Goal: Information Seeking & Learning: Learn about a topic

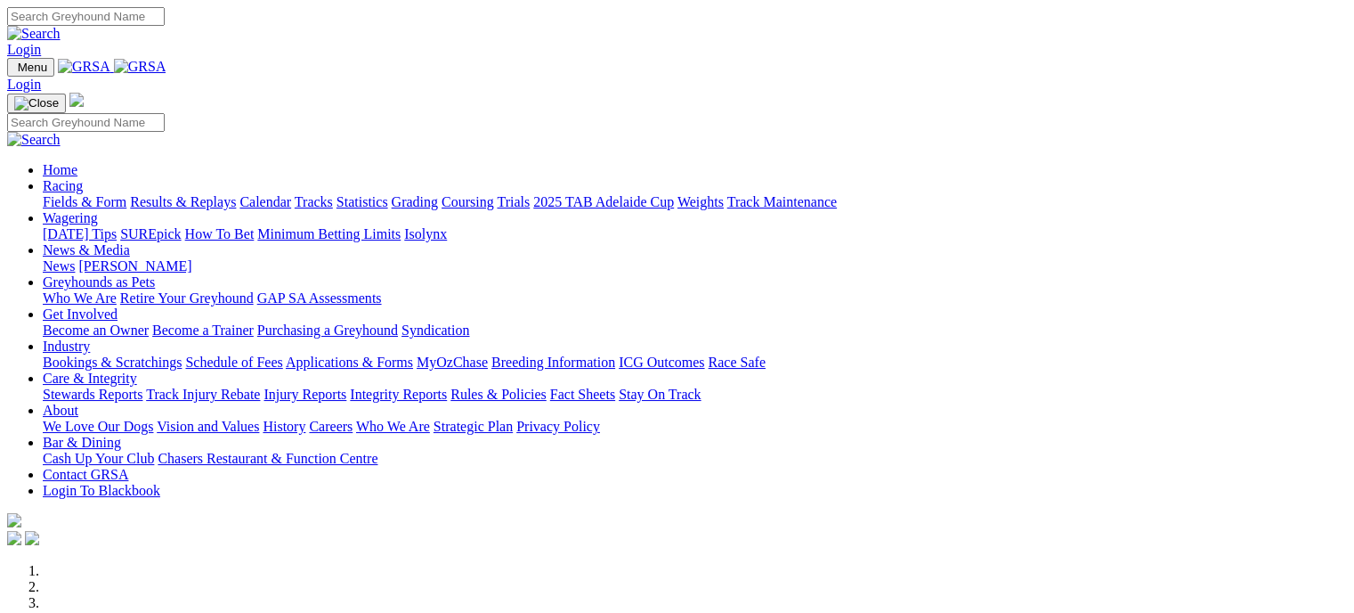
click at [83, 178] on link "Racing" at bounding box center [63, 185] width 40 height 15
click at [56, 194] on link "Fields & Form" at bounding box center [85, 201] width 84 height 15
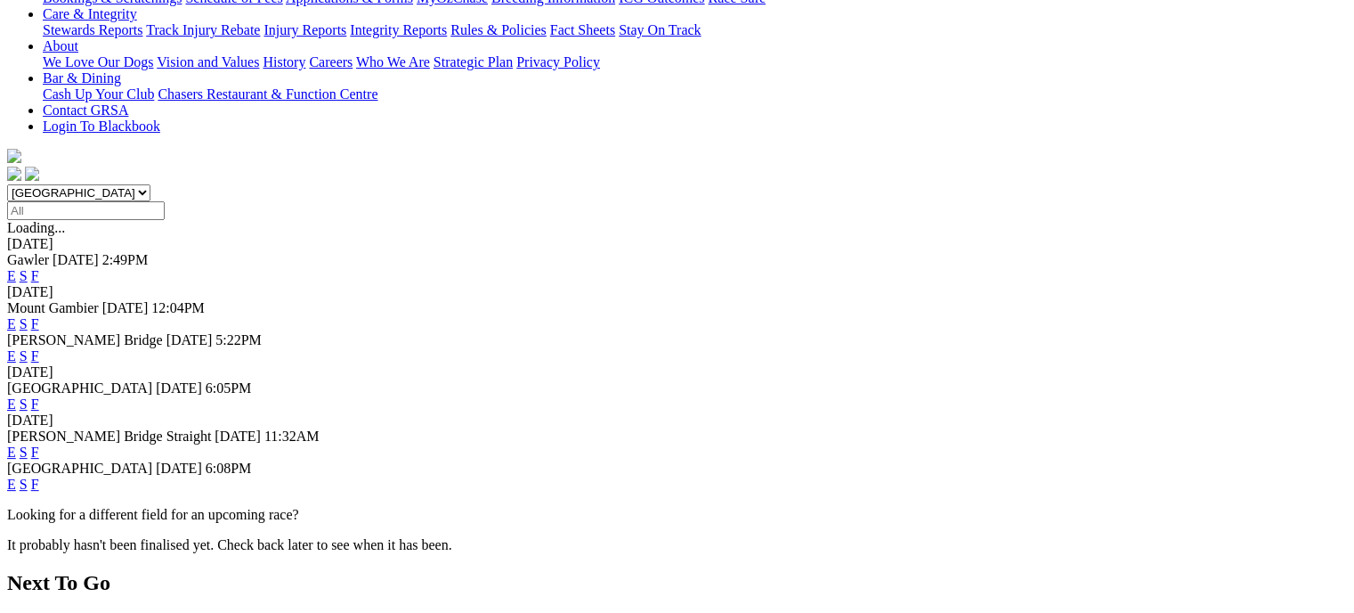
scroll to position [443, 0]
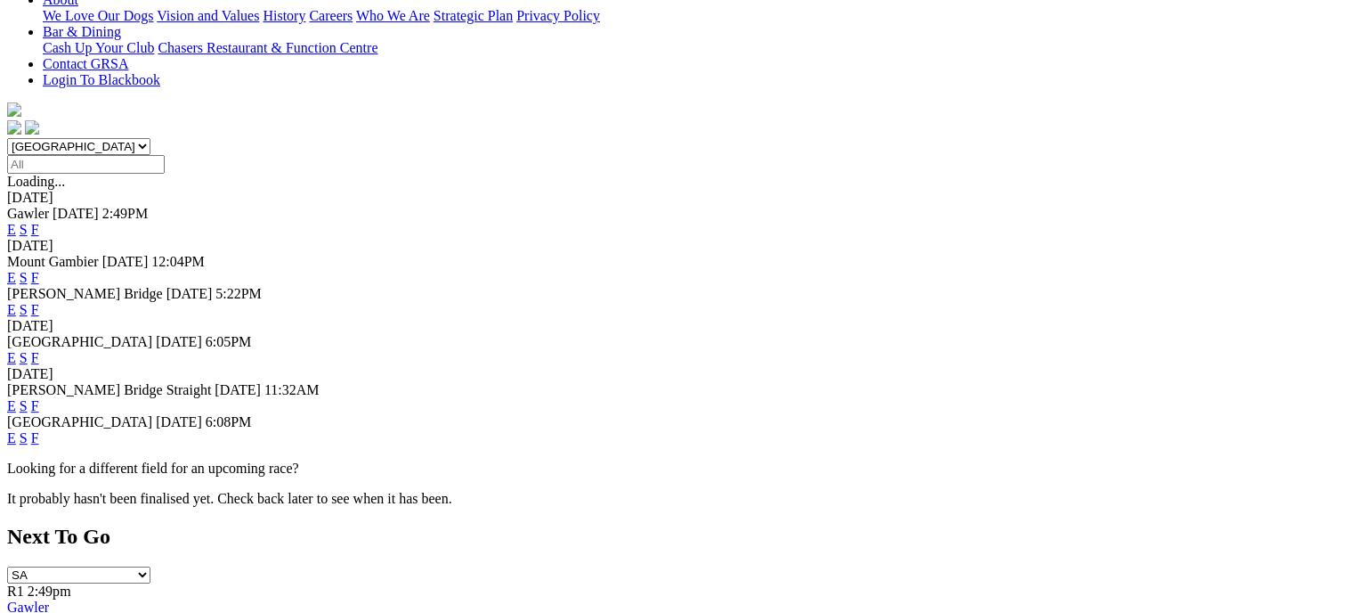
click at [39, 430] on link "F" at bounding box center [35, 437] width 8 height 15
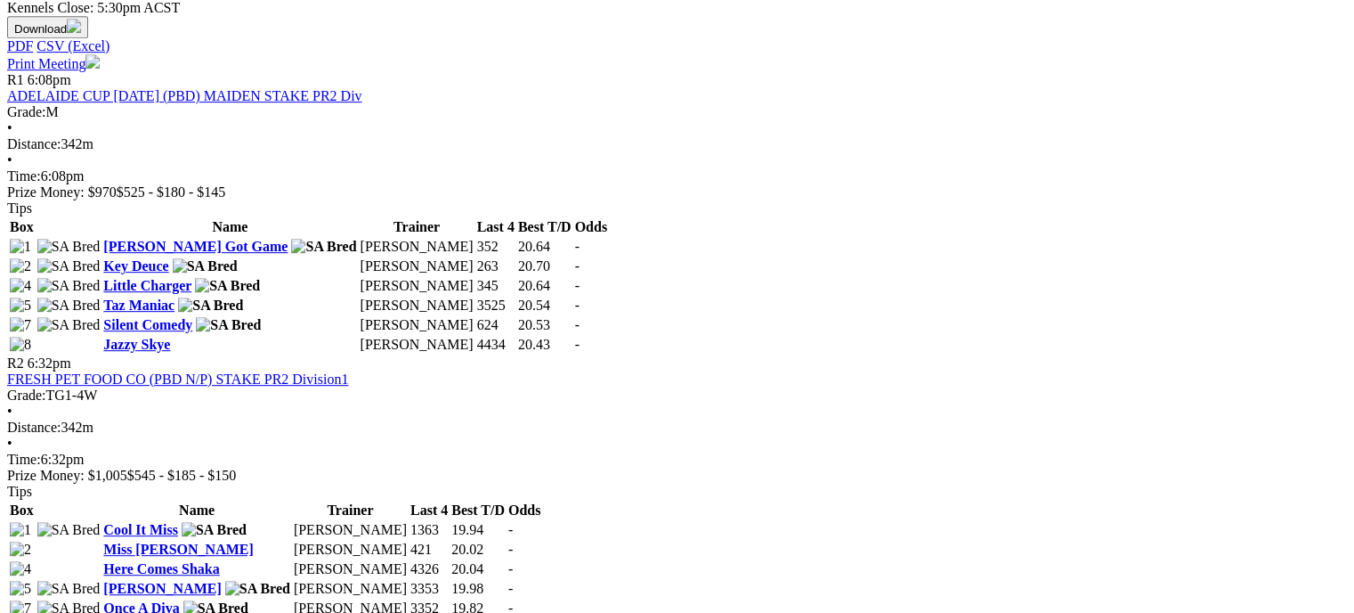
scroll to position [824, 0]
